Goal: Check status: Check status

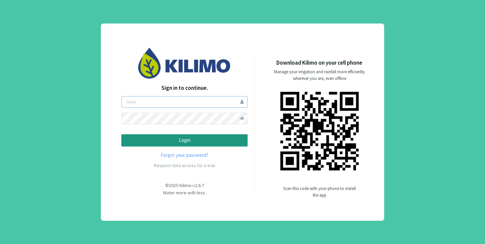
type input "laguia"
click at [185, 140] on button "Login" at bounding box center [184, 140] width 126 height 12
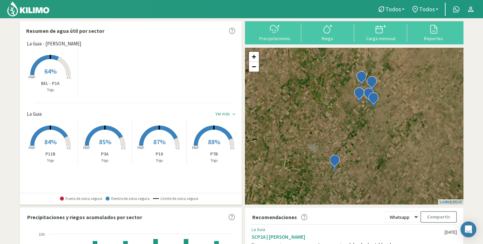
click at [207, 136] on rect at bounding box center [213, 146] width 53 height 53
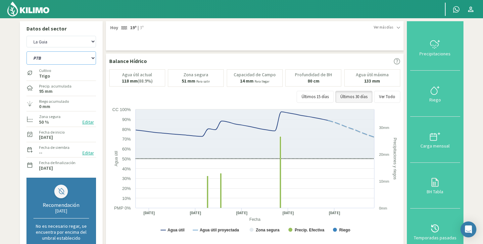
select select "4: Object"
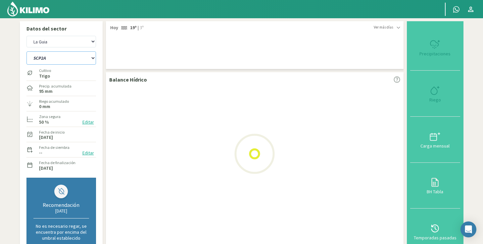
select select "2: Object"
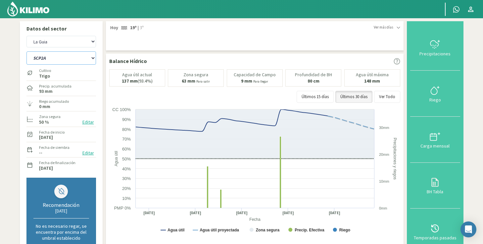
select select "6: Object"
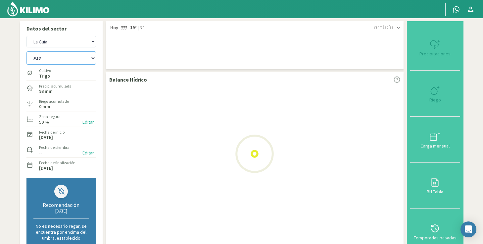
select select "4: Object"
select select "11: Object"
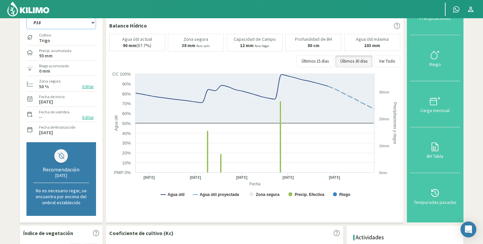
scroll to position [35, 0]
